Goal: Check status: Check status

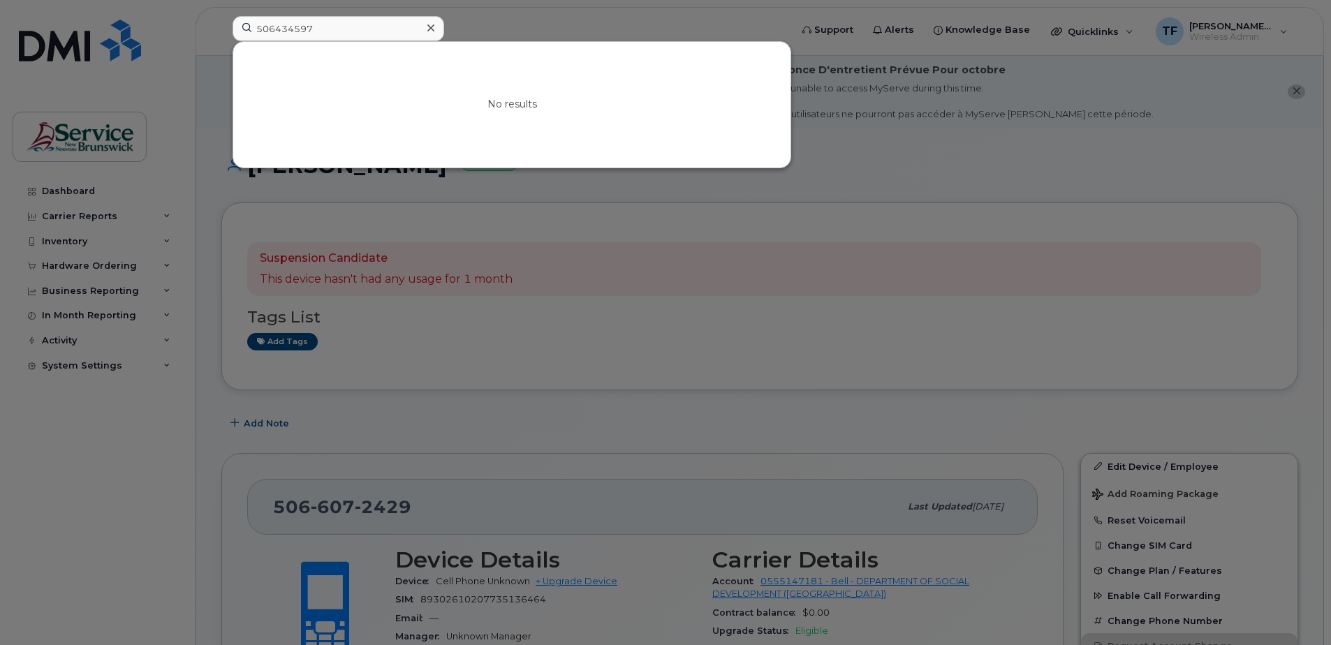
scroll to position [35, 0]
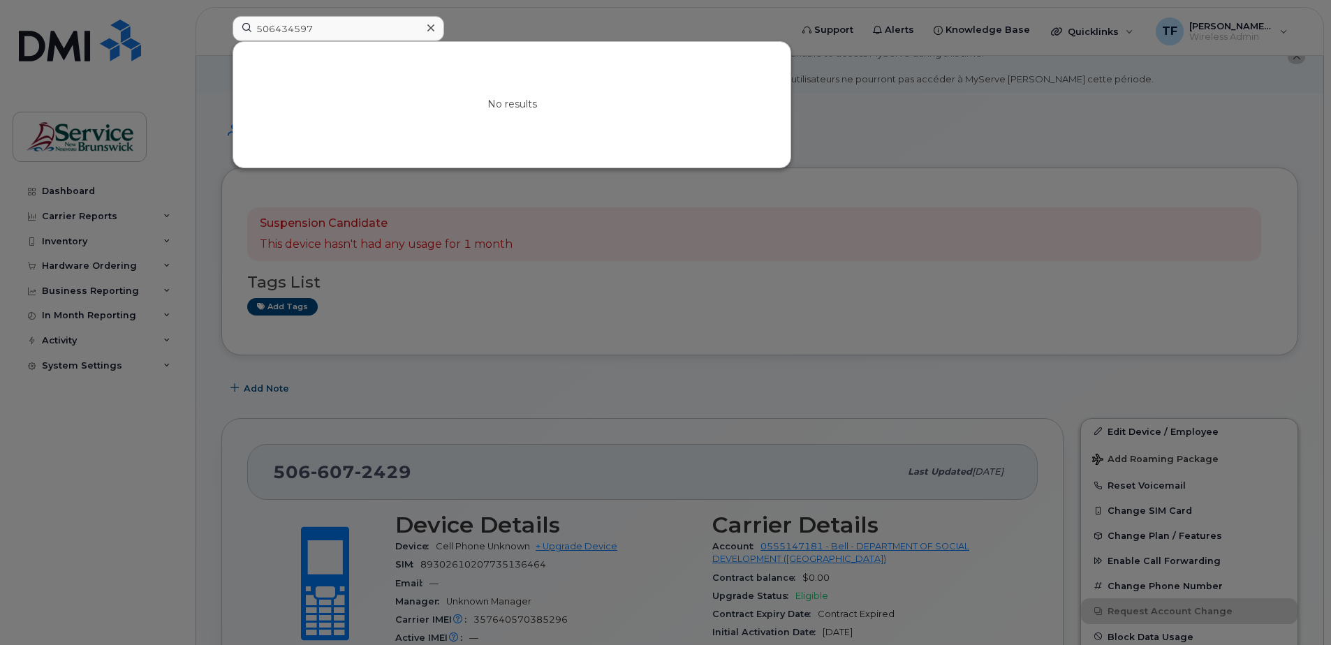
click at [283, 29] on input "506434597" at bounding box center [338, 28] width 212 height 25
type input "5067595856"
click at [495, 121] on link "Go to Sign In Page" at bounding box center [512, 116] width 108 height 25
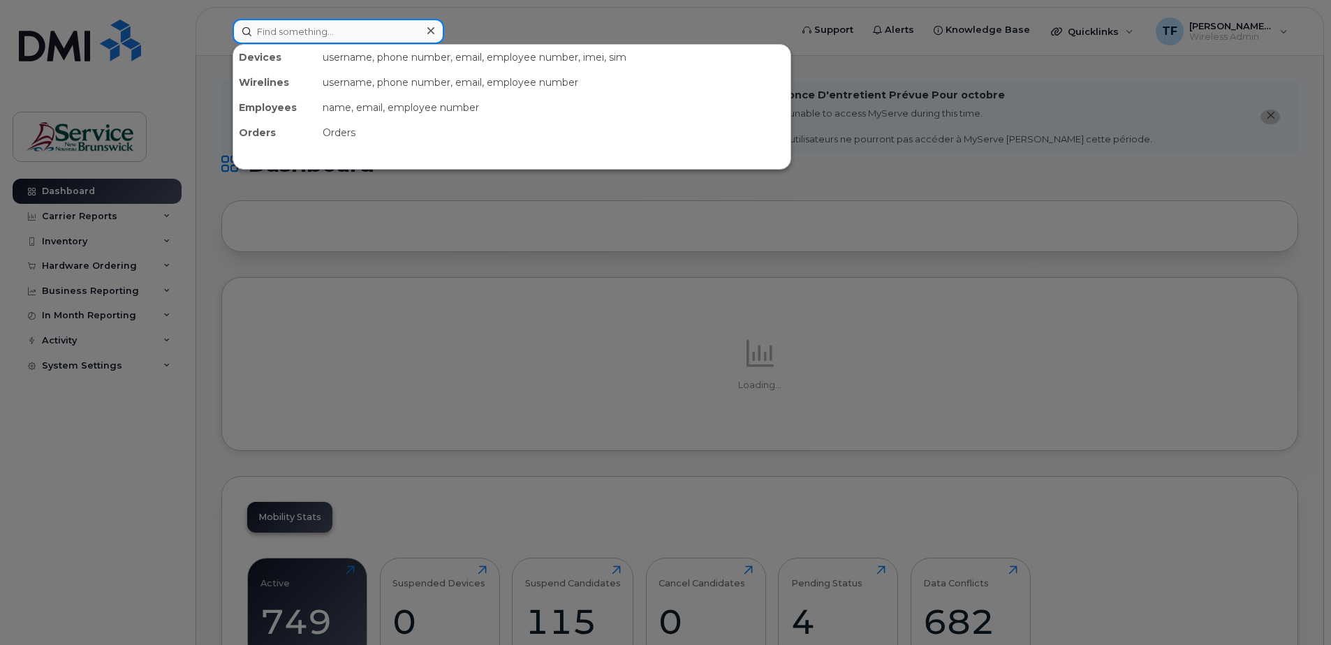
click at [299, 33] on input at bounding box center [338, 31] width 212 height 25
paste input "5067595856"
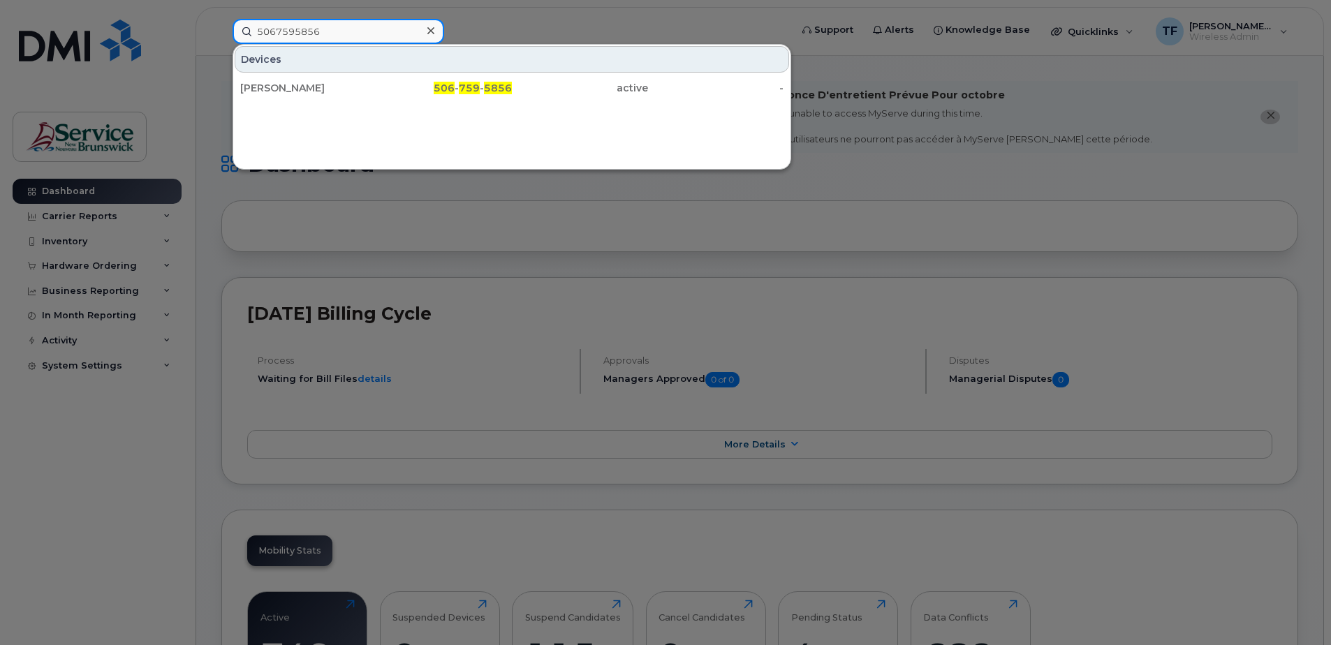
type input "5067595856"
